Goal: Book appointment/travel/reservation

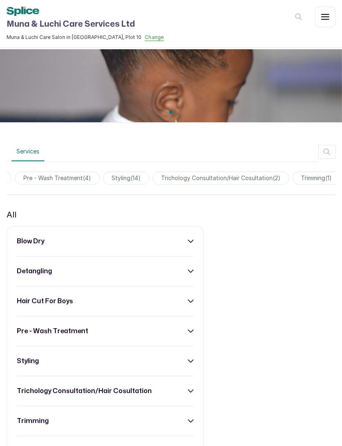
scroll to position [0, 225]
click at [184, 178] on span "trichology consultation/hair cosultation ( 2 )" at bounding box center [209, 177] width 137 height 13
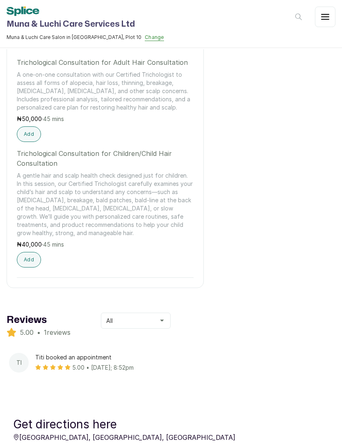
scroll to position [317, 0]
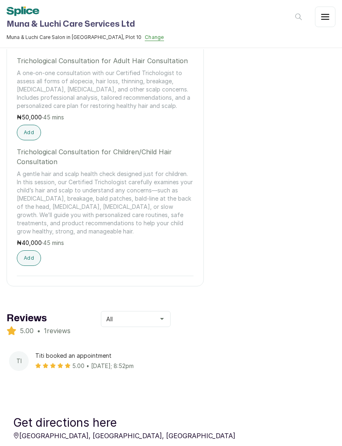
click at [30, 261] on button "Add" at bounding box center [29, 258] width 24 height 16
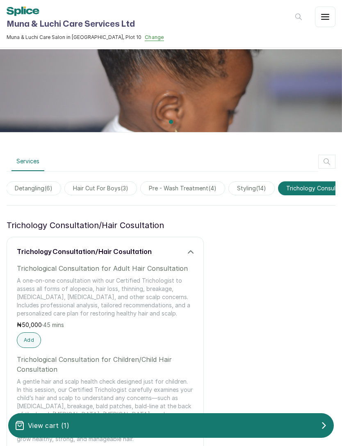
scroll to position [0, 83]
click at [193, 192] on span "pre - wash treatment ( 4 )" at bounding box center [189, 188] width 85 height 14
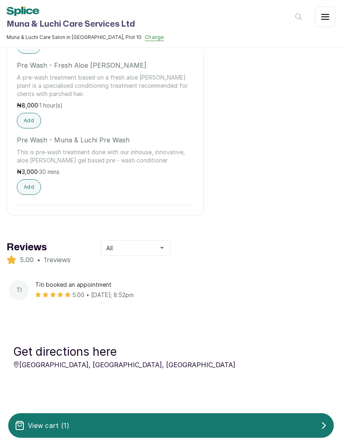
scroll to position [484, 0]
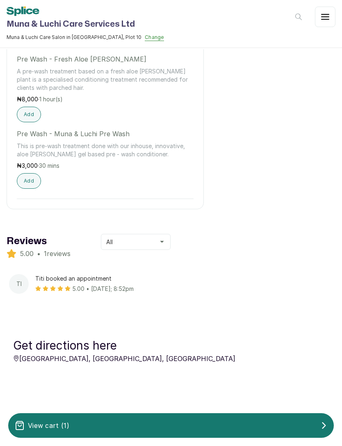
click at [192, 424] on div "View cart ( 1 )" at bounding box center [171, 425] width 326 height 16
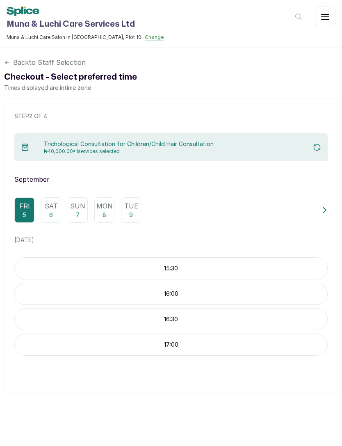
click at [48, 206] on p "Sat" at bounding box center [51, 206] width 13 height 10
click at [9, 64] on icon at bounding box center [7, 62] width 6 height 6
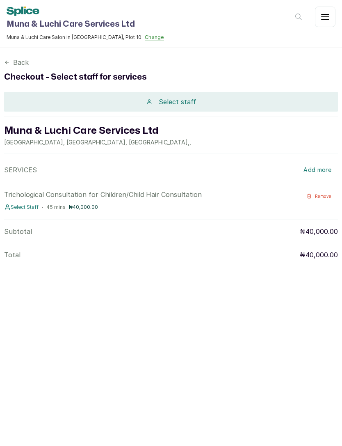
click at [211, 102] on div "Select staff" at bounding box center [171, 102] width 334 height 20
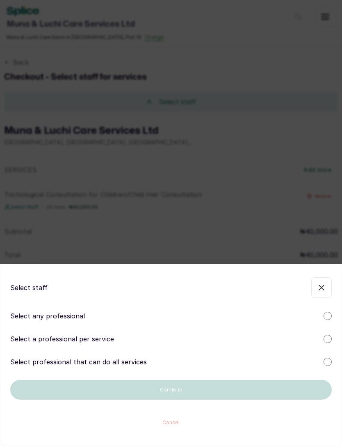
click at [322, 287] on icon "button" at bounding box center [321, 287] width 5 height 5
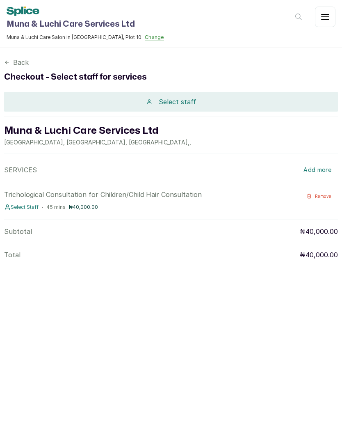
click at [20, 62] on p "Back" at bounding box center [21, 62] width 16 height 10
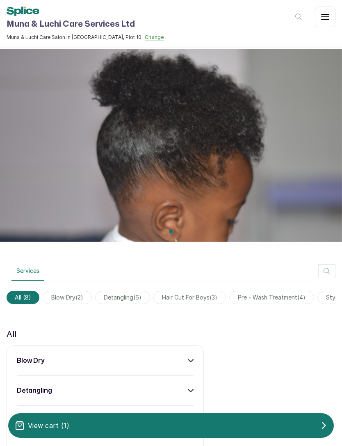
click at [152, 415] on button "View cart ( 1 )" at bounding box center [171, 425] width 326 height 25
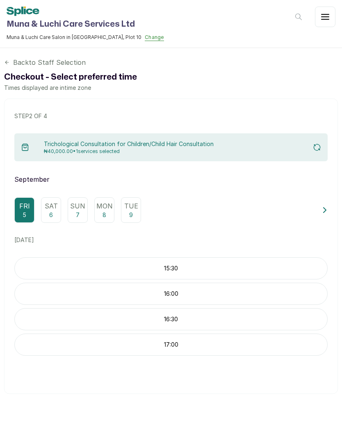
click at [50, 203] on p "Sat" at bounding box center [51, 206] width 13 height 10
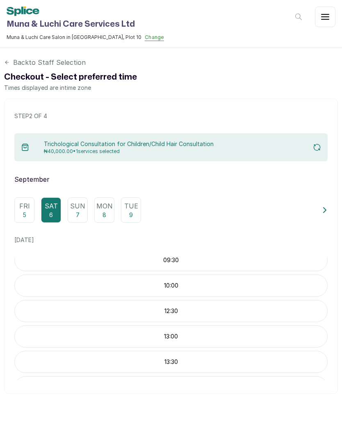
scroll to position [22, 0]
click at [207, 298] on p "10:00" at bounding box center [171, 297] width 312 height 8
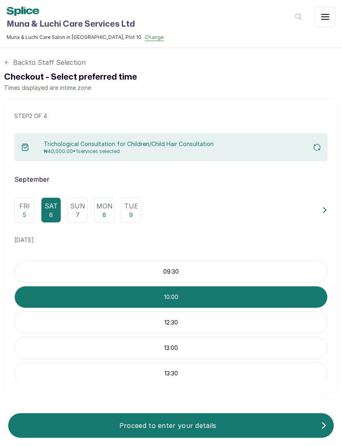
click at [228, 424] on p "Proceed to enter your details" at bounding box center [168, 425] width 306 height 10
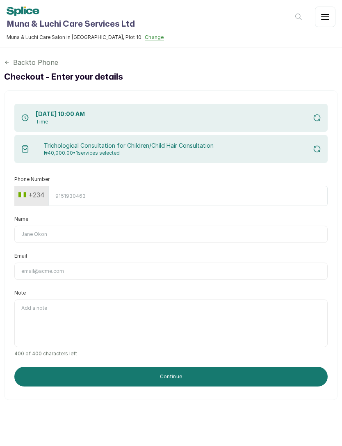
click at [241, 196] on input "Phone Number" at bounding box center [187, 196] width 279 height 20
type input "8162080485"
click at [182, 231] on input "Name" at bounding box center [170, 233] width 313 height 17
type input "Omowunmi"
click at [116, 270] on input "Email" at bounding box center [170, 270] width 313 height 17
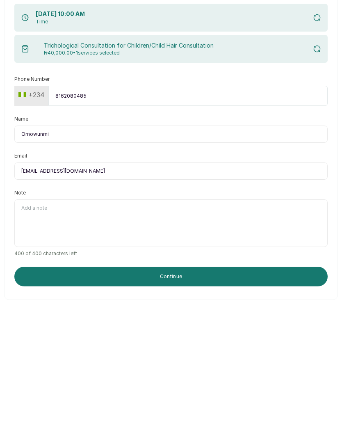
type input "[EMAIL_ADDRESS][DOMAIN_NAME]"
click at [48, 299] on textarea "Note" at bounding box center [170, 323] width 313 height 48
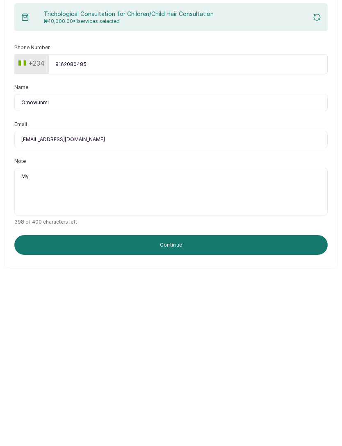
paste textarea "daughter’s hair is usually very dry even after creaming and oiling. It also has…"
type textarea "My daughter’s hair is usually very dry even after creaming and oiling. It also …"
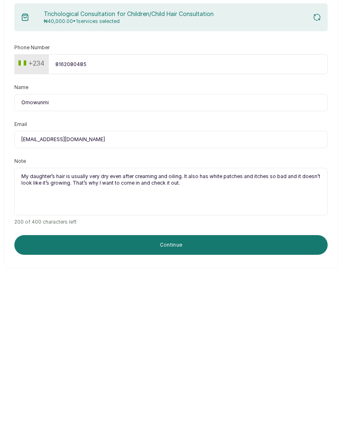
click at [159, 366] on button "Continue" at bounding box center [170, 376] width 313 height 20
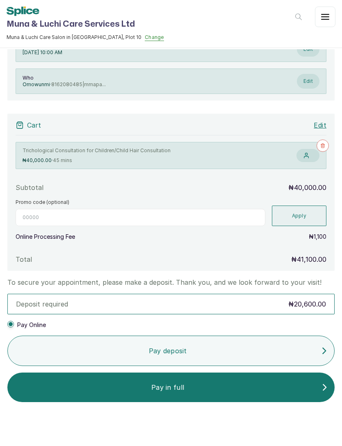
scroll to position [82, 0]
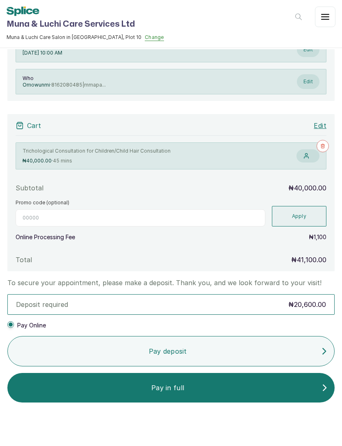
click at [71, 294] on div "Deposit required ₦20,600.00" at bounding box center [170, 304] width 327 height 20
click at [146, 346] on p "Pay deposit" at bounding box center [167, 351] width 307 height 10
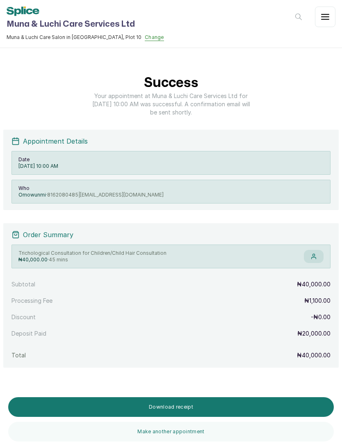
scroll to position [26, 0]
click at [204, 407] on button "Download receipt" at bounding box center [171, 407] width 326 height 20
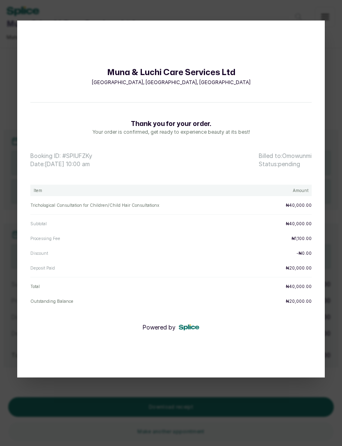
click at [338, 202] on div "Muna & Luchi Care Services Ltd [GEOGRAPHIC_DATA], [GEOGRAPHIC_DATA], [GEOGRAPHI…" at bounding box center [171, 223] width 342 height 446
